Goal: Transaction & Acquisition: Download file/media

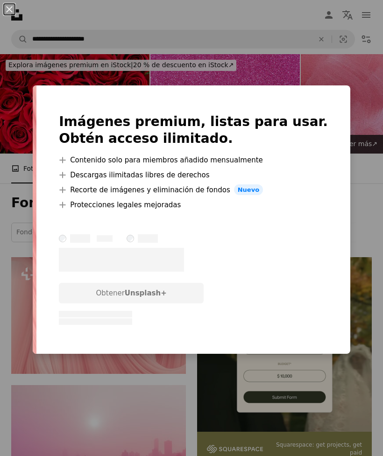
scroll to position [134, 0]
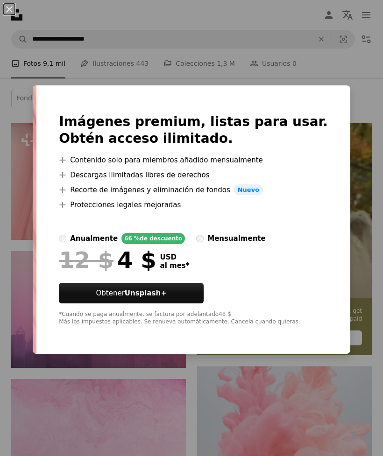
click at [180, 413] on div "An X shape Imágenes premium, listas para usar. Obtén acceso ilimitado. A plus s…" at bounding box center [191, 228] width 383 height 456
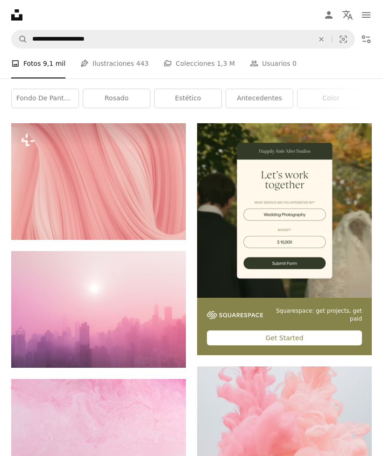
click at [161, 225] on button "A lock Descargar" at bounding box center [149, 223] width 53 height 15
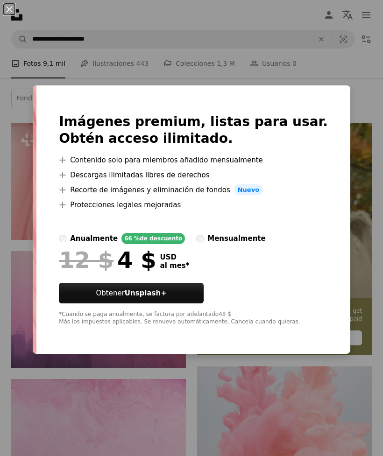
click at [26, 128] on div "An X shape Imágenes premium, listas para usar. Obtén acceso ilimitado. A plus s…" at bounding box center [191, 228] width 383 height 456
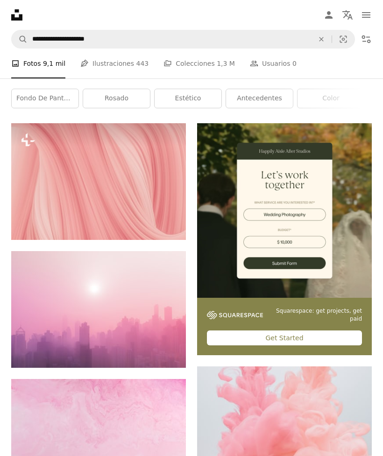
click at [55, 148] on img at bounding box center [98, 181] width 175 height 117
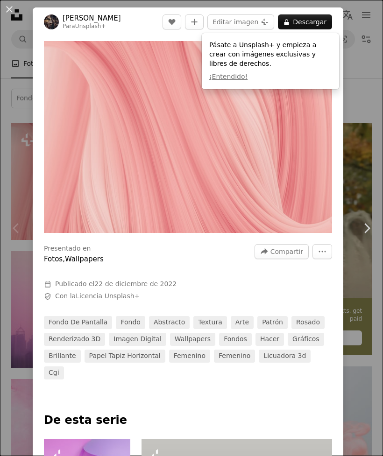
click at [367, 104] on div "An X shape Chevron left Chevron right [PERSON_NAME] Para Unsplash+ A heart A pl…" at bounding box center [191, 228] width 383 height 456
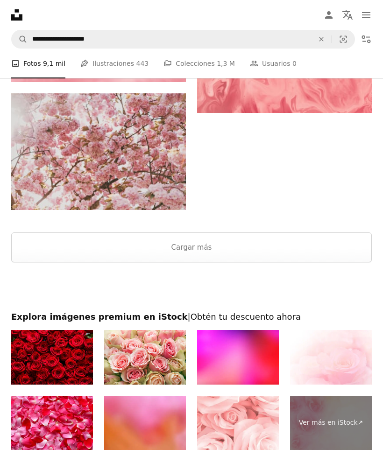
scroll to position [1838, 0]
click at [54, 117] on img at bounding box center [98, 152] width 175 height 117
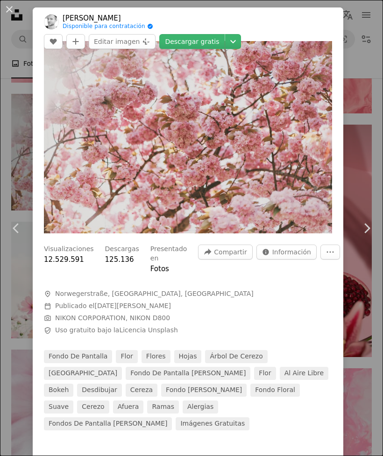
click at [188, 43] on link "Descargar gratis" at bounding box center [191, 41] width 65 height 15
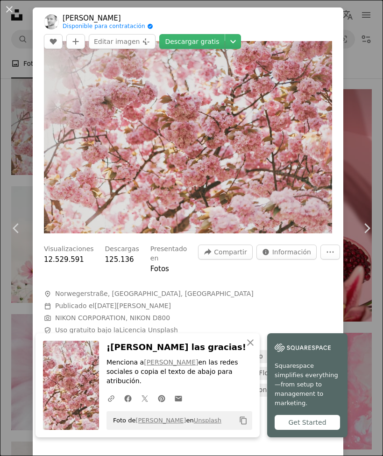
click at [370, 197] on div "An X shape Chevron left Chevron right [PERSON_NAME] Disponible para contratació…" at bounding box center [191, 228] width 383 height 456
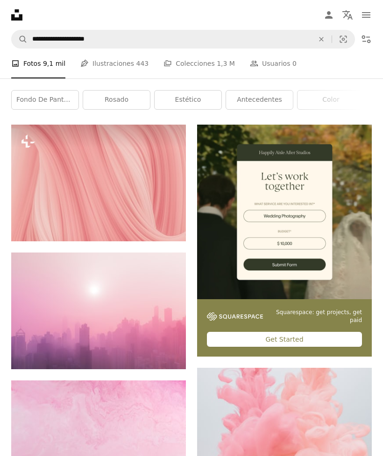
scroll to position [124, 0]
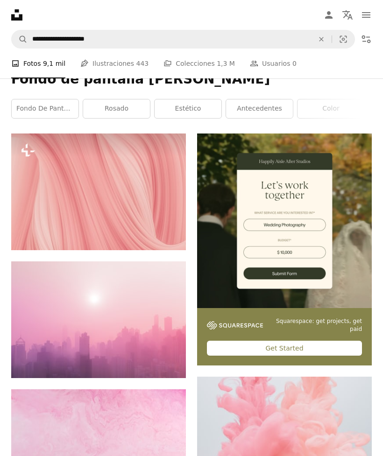
click at [82, 195] on img at bounding box center [98, 192] width 175 height 117
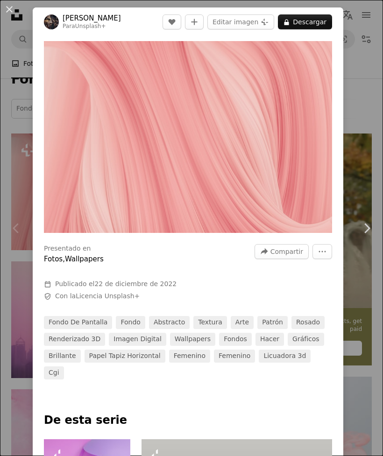
scroll to position [0, 605]
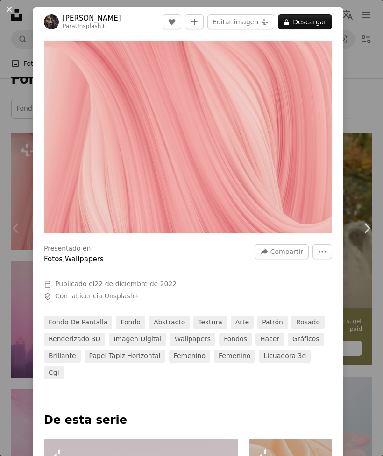
click at [372, 95] on div "An X shape Chevron left Chevron right [PERSON_NAME] Para Unsplash+ A heart A pl…" at bounding box center [191, 228] width 383 height 456
